Goal: Task Accomplishment & Management: Use online tool/utility

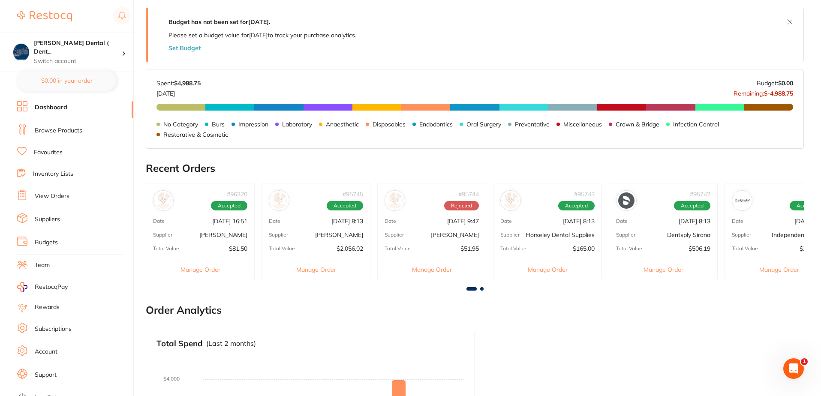
scroll to position [171, 0]
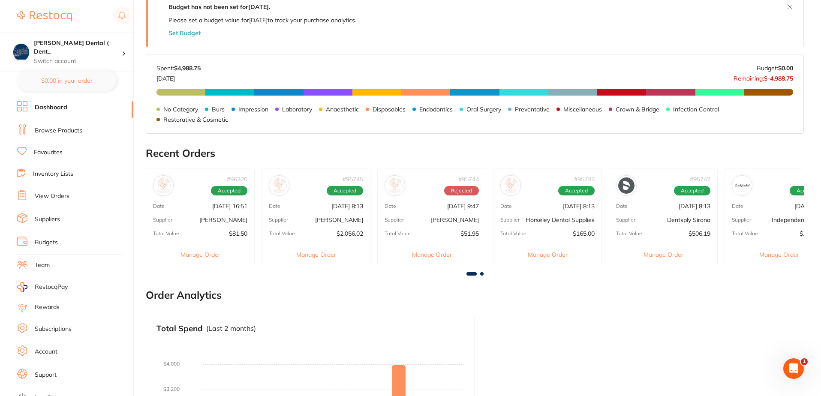
click at [680, 255] on button "Manage Order" at bounding box center [663, 254] width 108 height 21
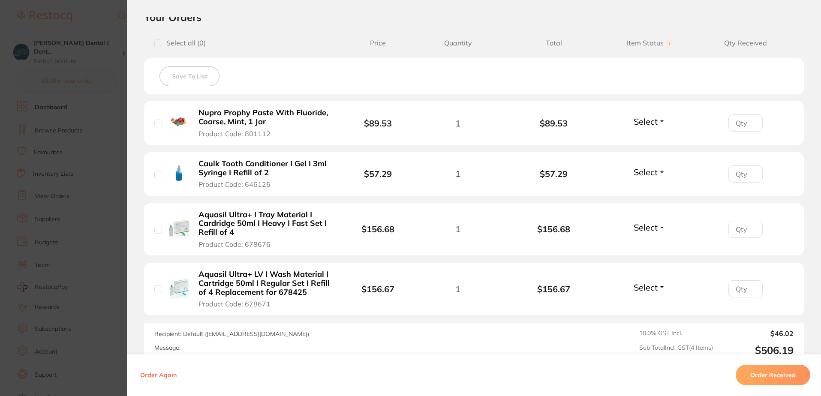
scroll to position [214, 0]
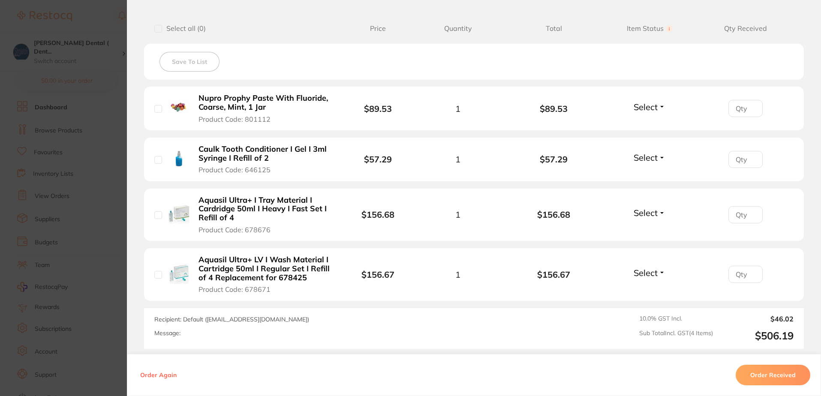
click at [639, 108] on span "Select" at bounding box center [645, 107] width 24 height 11
click at [644, 127] on span "Received" at bounding box center [649, 125] width 22 height 6
click at [641, 157] on span "Select" at bounding box center [645, 157] width 24 height 11
click at [648, 174] on span "Received" at bounding box center [649, 176] width 22 height 6
click at [644, 214] on span "Select" at bounding box center [645, 212] width 24 height 11
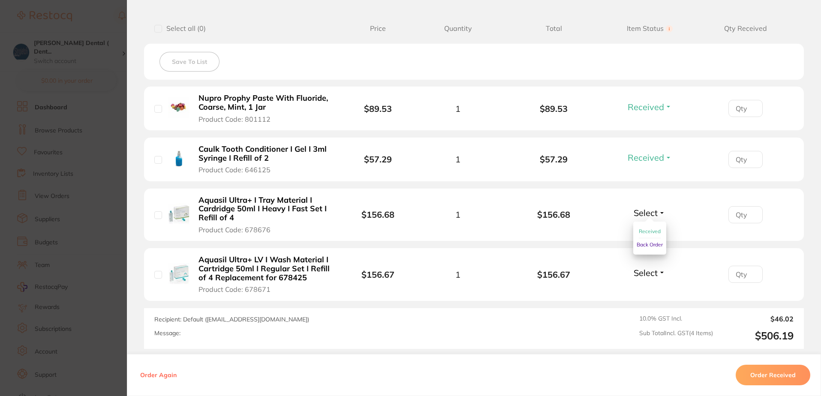
click at [647, 230] on span "Received" at bounding box center [649, 231] width 22 height 6
click at [643, 272] on span "Select" at bounding box center [645, 272] width 24 height 11
click at [648, 291] on span "Received" at bounding box center [649, 291] width 22 height 6
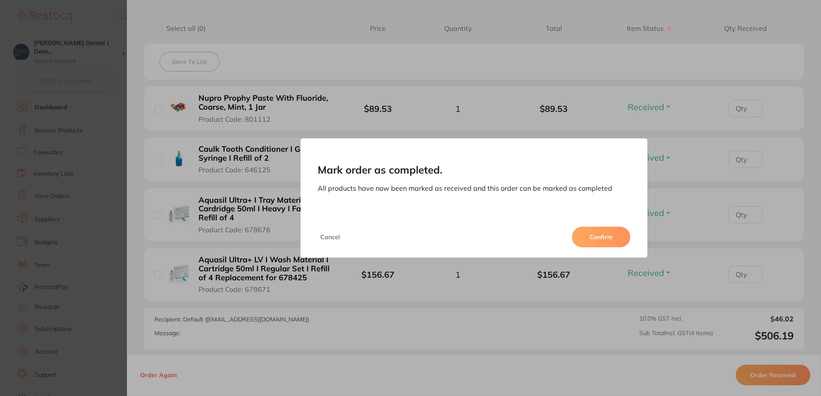
click at [608, 237] on button "Confirm" at bounding box center [601, 237] width 58 height 21
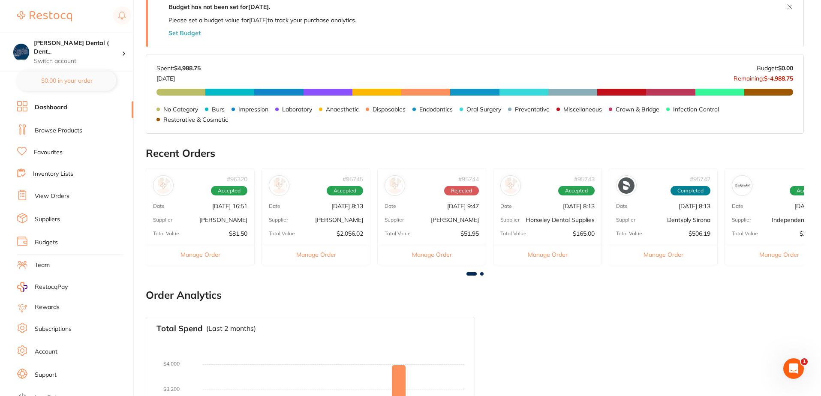
scroll to position [0, 0]
click at [324, 254] on button "Manage Order" at bounding box center [316, 254] width 108 height 21
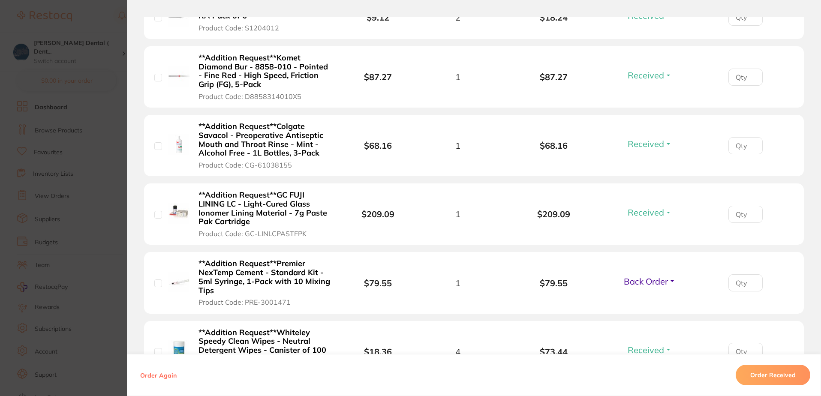
scroll to position [1028, 0]
click at [668, 276] on button "Back Order" at bounding box center [649, 281] width 57 height 11
click at [647, 296] on span "Received" at bounding box center [649, 299] width 22 height 6
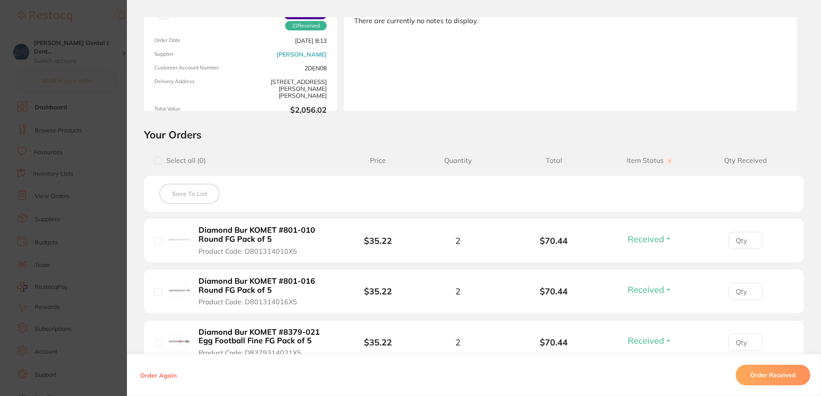
scroll to position [0, 0]
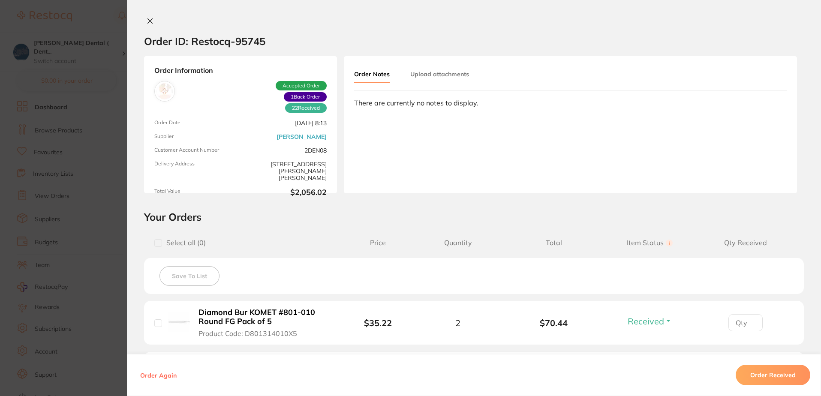
click at [148, 18] on icon at bounding box center [150, 21] width 7 height 7
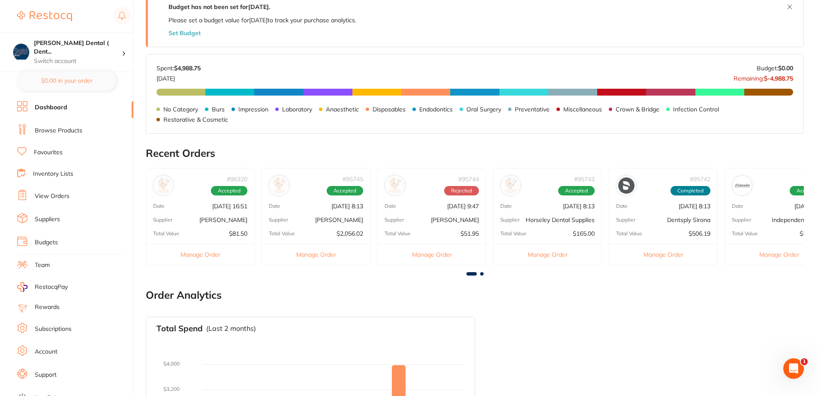
click at [218, 252] on button "Manage Order" at bounding box center [200, 254] width 108 height 21
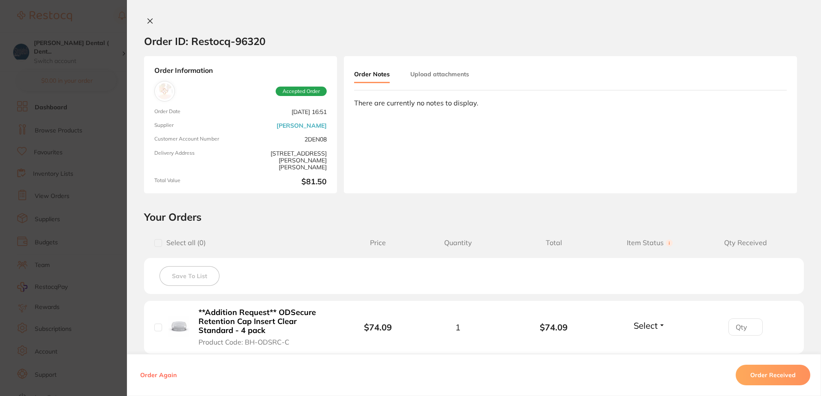
click at [147, 18] on icon at bounding box center [150, 21] width 7 height 7
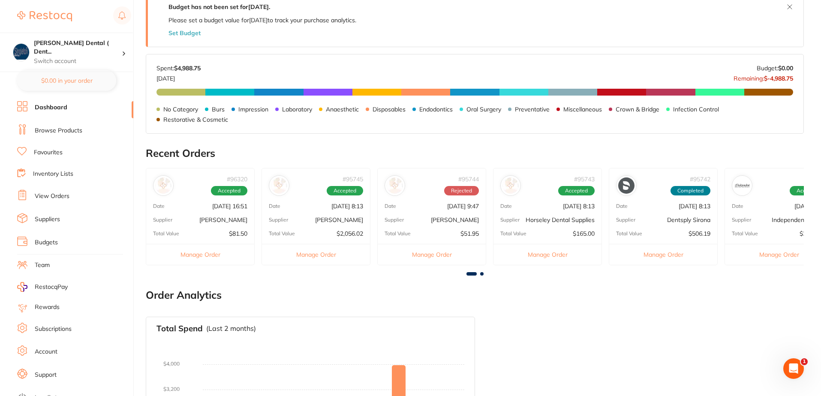
click at [557, 252] on button "Manage Order" at bounding box center [547, 254] width 108 height 21
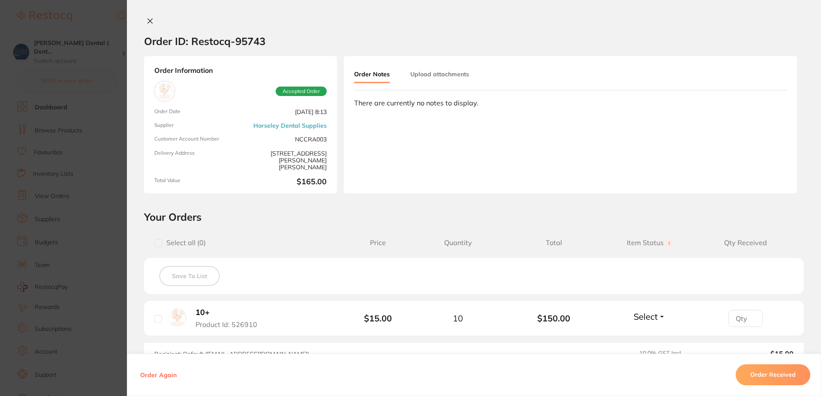
click at [148, 19] on icon at bounding box center [150, 21] width 5 height 5
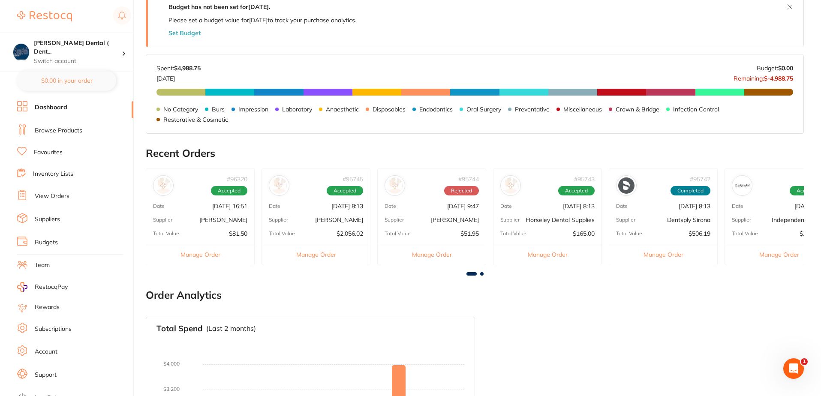
click at [481, 274] on span at bounding box center [481, 273] width 3 height 3
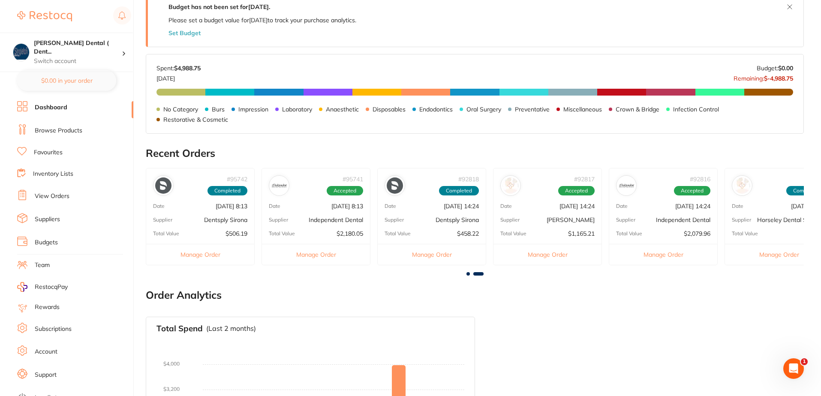
scroll to position [0, 492]
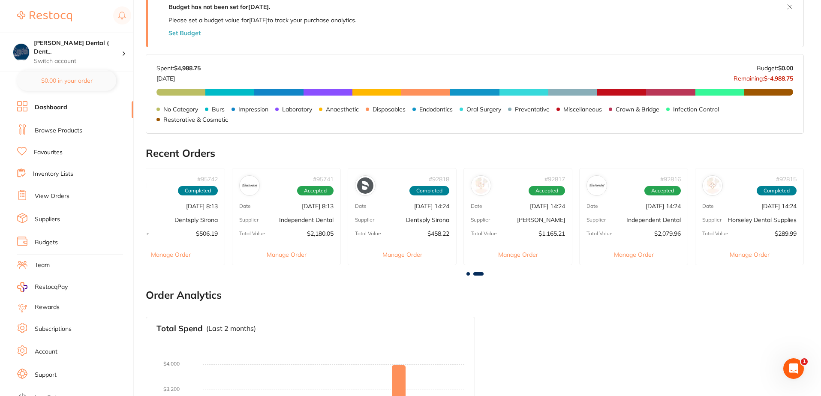
click at [294, 250] on button "Manage Order" at bounding box center [286, 254] width 108 height 21
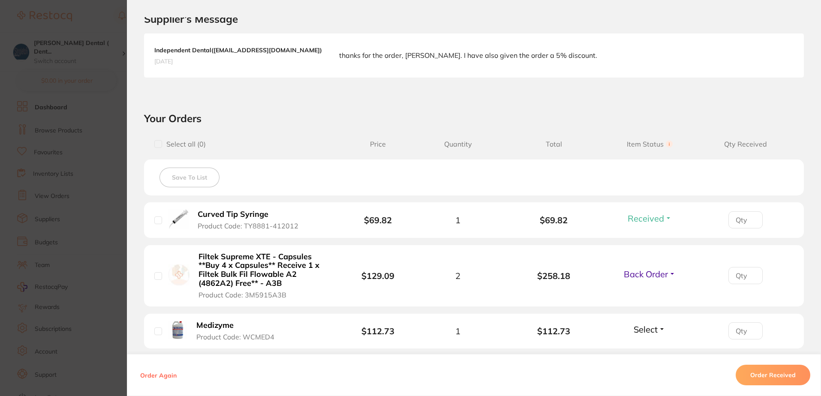
scroll to position [257, 0]
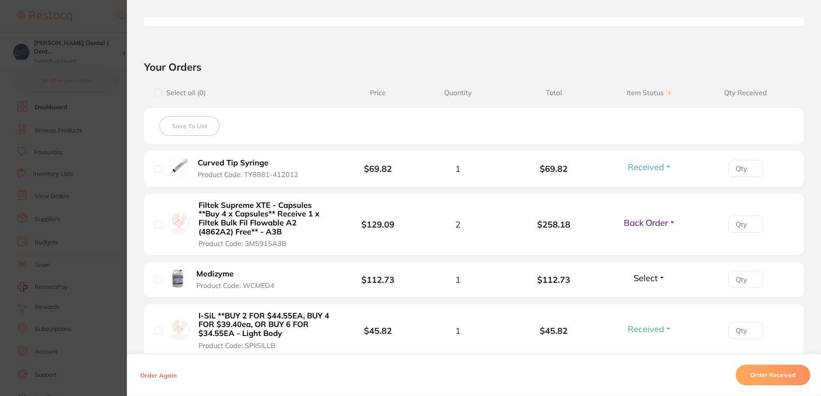
click at [648, 279] on span "Select" at bounding box center [645, 278] width 24 height 11
click at [642, 295] on span "Received" at bounding box center [649, 296] width 22 height 6
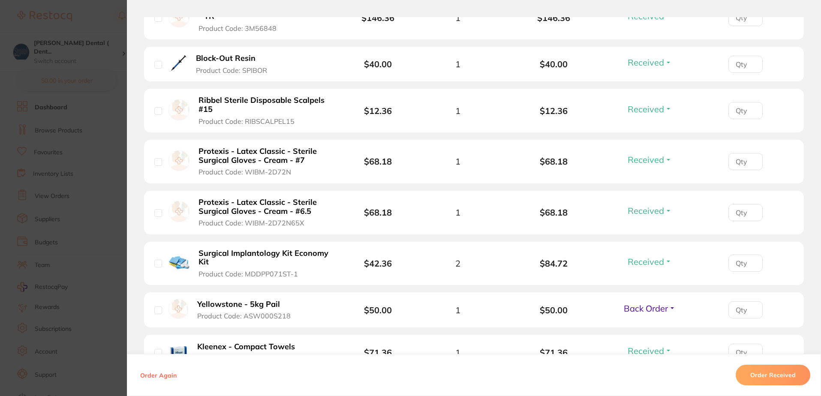
scroll to position [1414, 0]
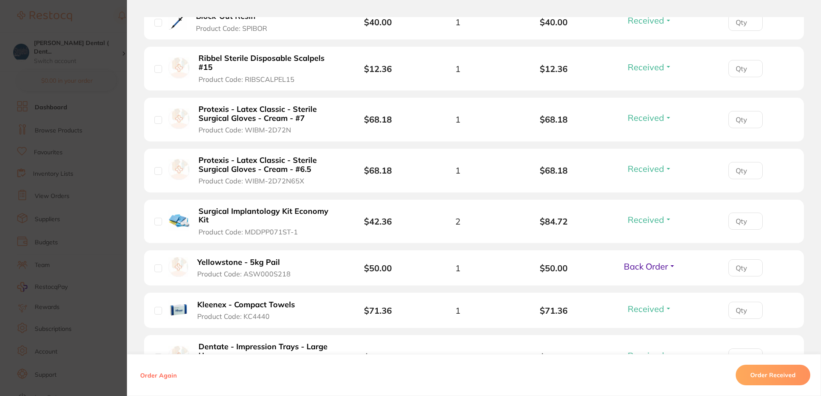
click at [659, 261] on span "Back Order" at bounding box center [645, 266] width 44 height 11
click at [652, 282] on span "Received" at bounding box center [649, 285] width 22 height 6
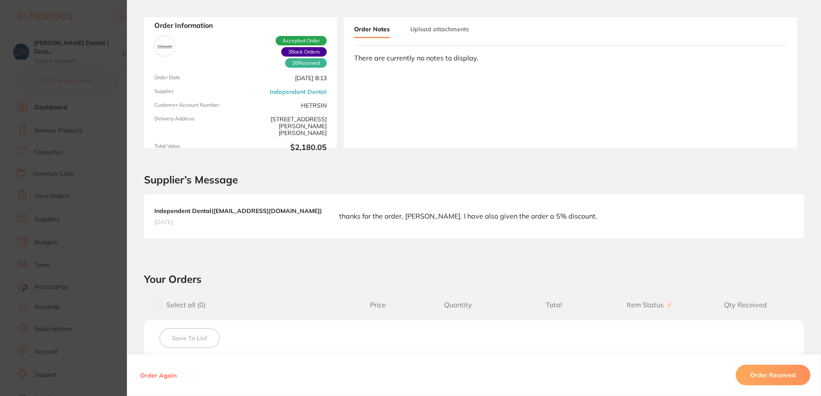
scroll to position [0, 0]
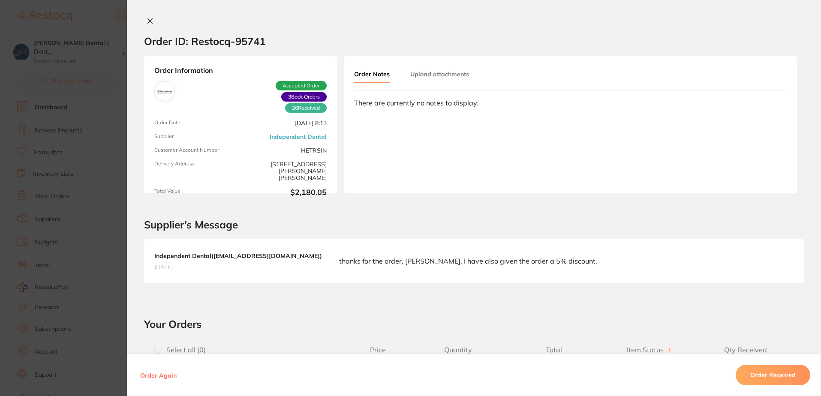
click at [150, 20] on icon at bounding box center [150, 21] width 7 height 7
